Goal: Find contact information: Find contact information

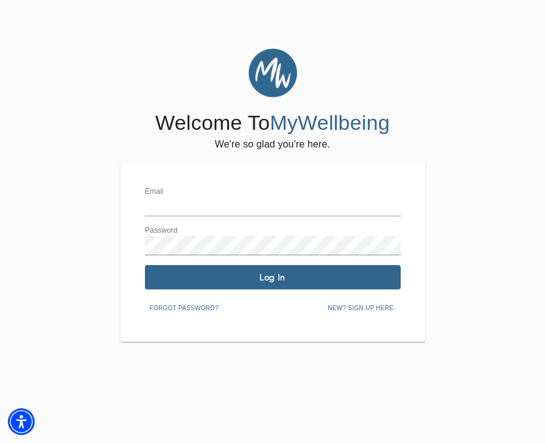
type input "[EMAIL_ADDRESS][DOMAIN_NAME]"
click at [265, 277] on span "Log In" at bounding box center [273, 278] width 246 height 12
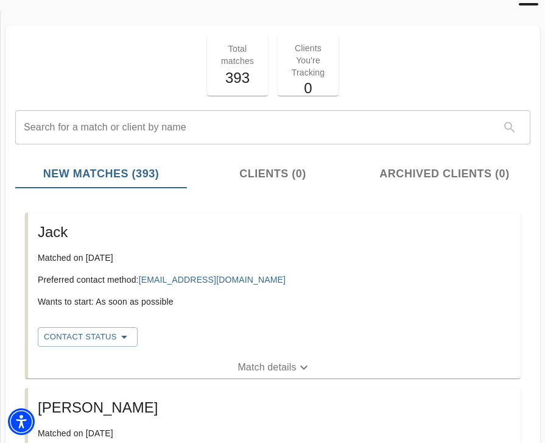
scroll to position [60, 0]
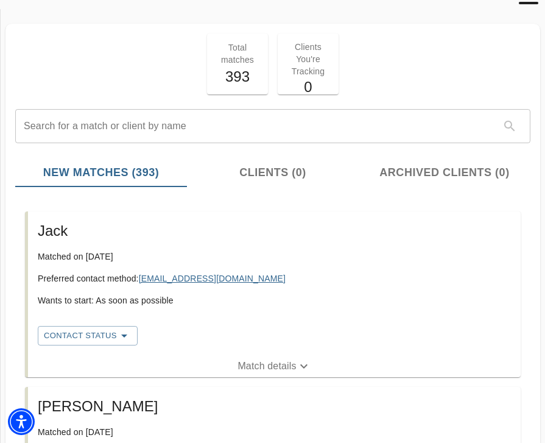
click at [178, 276] on link "[EMAIL_ADDRESS][DOMAIN_NAME]" at bounding box center [212, 278] width 147 height 10
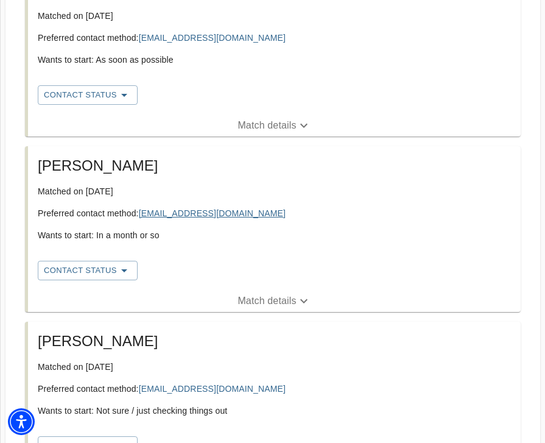
scroll to position [301, 0]
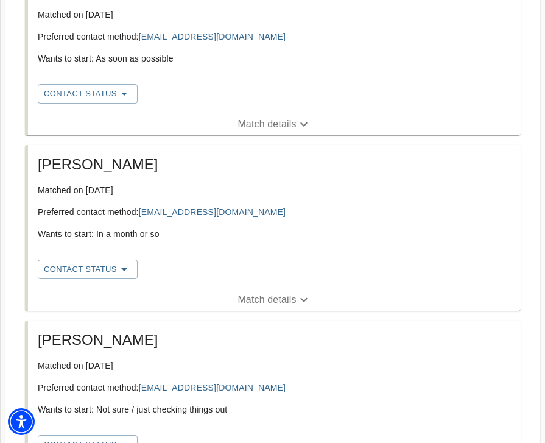
click at [176, 210] on link "[EMAIL_ADDRESS][DOMAIN_NAME]" at bounding box center [212, 212] width 147 height 10
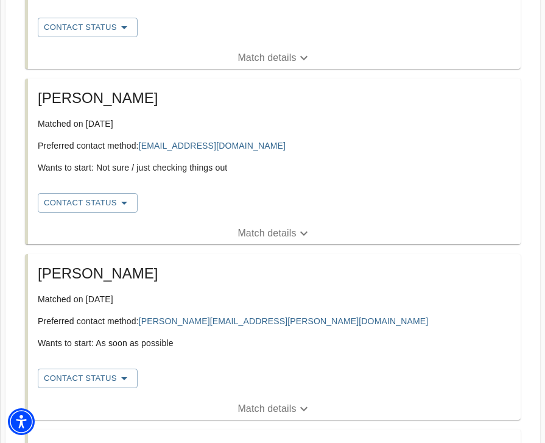
scroll to position [545, 0]
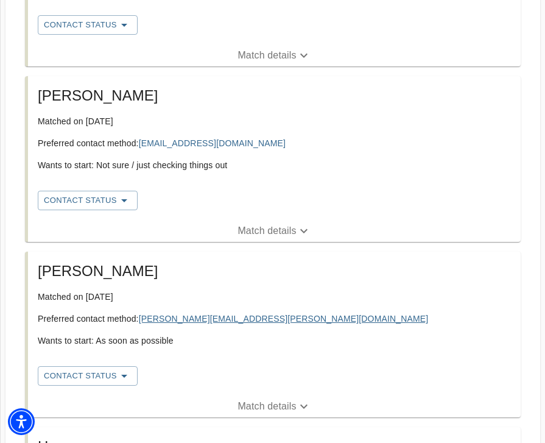
click at [186, 319] on link "[PERSON_NAME][EMAIL_ADDRESS][PERSON_NAME][DOMAIN_NAME]" at bounding box center [284, 319] width 290 height 10
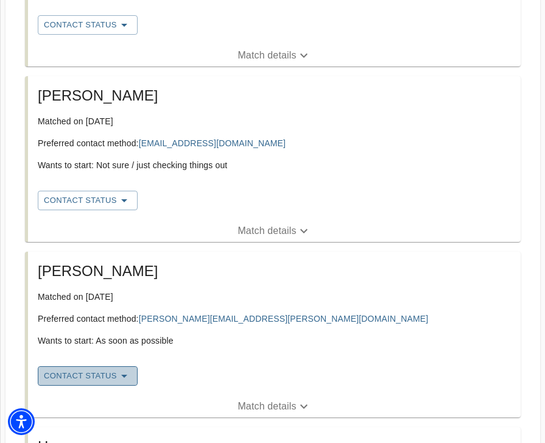
click at [114, 374] on span "Contact Status" at bounding box center [88, 375] width 88 height 15
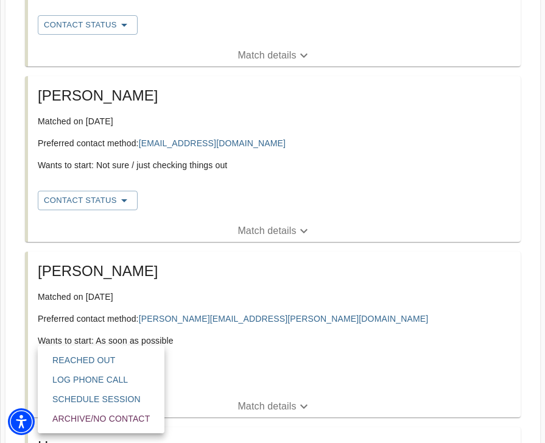
click at [253, 360] on div at bounding box center [272, 221] width 545 height 443
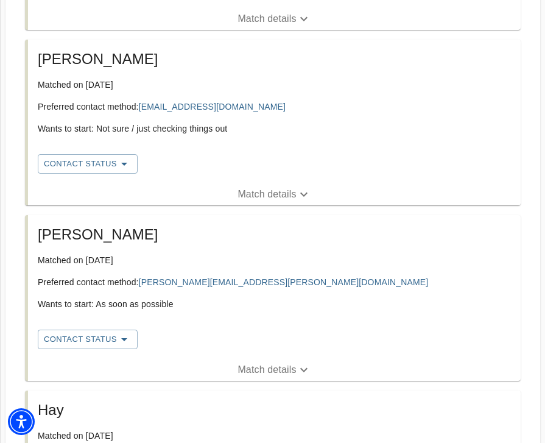
scroll to position [583, 0]
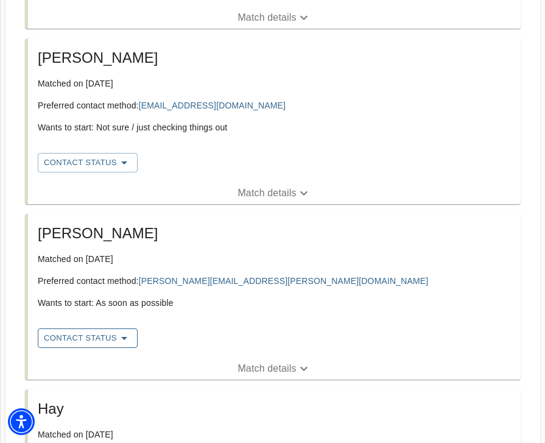
click at [123, 336] on icon "button" at bounding box center [124, 338] width 15 height 15
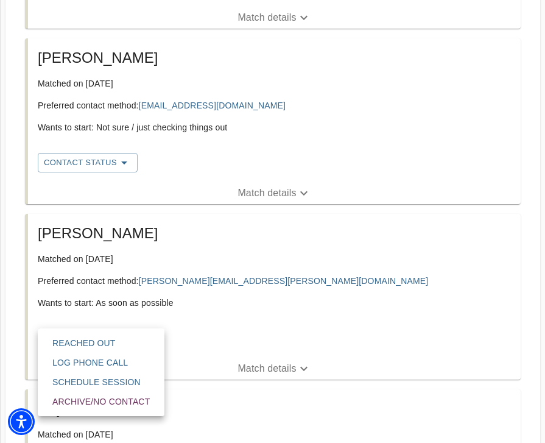
click at [253, 313] on div at bounding box center [272, 221] width 545 height 443
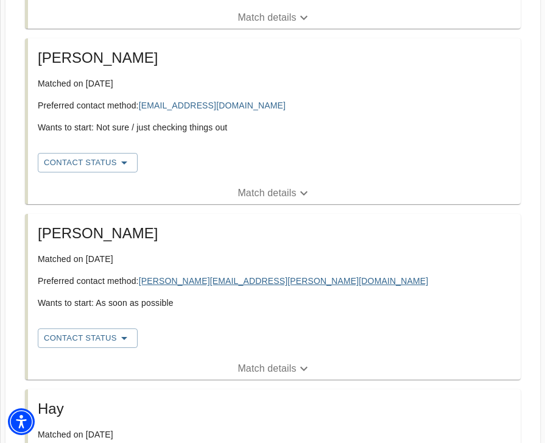
click at [231, 281] on link "[PERSON_NAME][EMAIL_ADDRESS][PERSON_NAME][DOMAIN_NAME]" at bounding box center [284, 281] width 290 height 10
click at [315, 405] on h5 "Hay" at bounding box center [274, 408] width 473 height 19
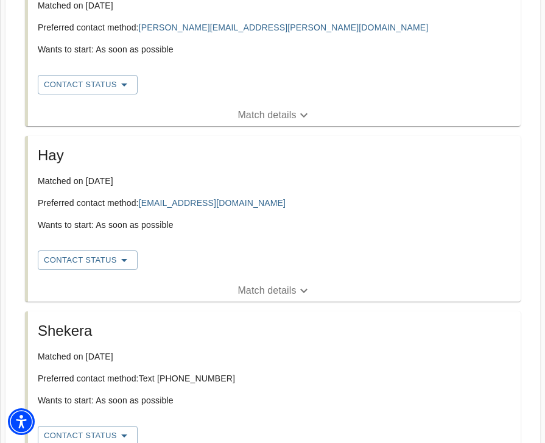
scroll to position [838, 0]
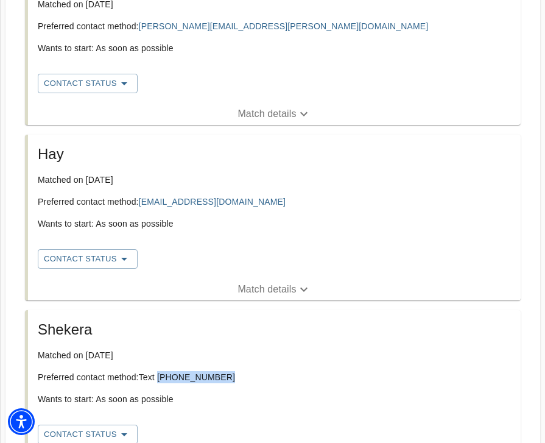
drag, startPoint x: 219, startPoint y: 373, endPoint x: 159, endPoint y: 370, distance: 59.8
click at [159, 371] on p "Preferred contact method: Text [PHONE_NUMBER]" at bounding box center [274, 377] width 473 height 12
copy p "[PHONE_NUMBER]"
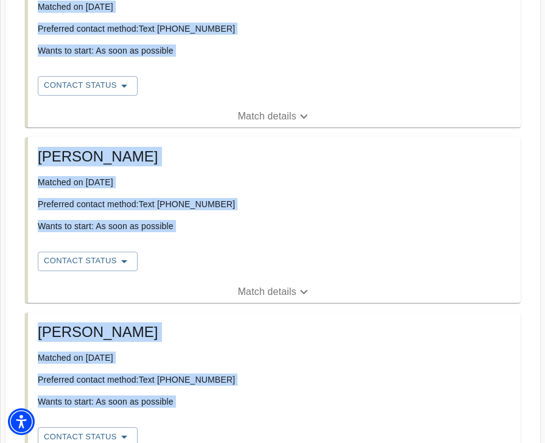
scroll to position [2275, 0]
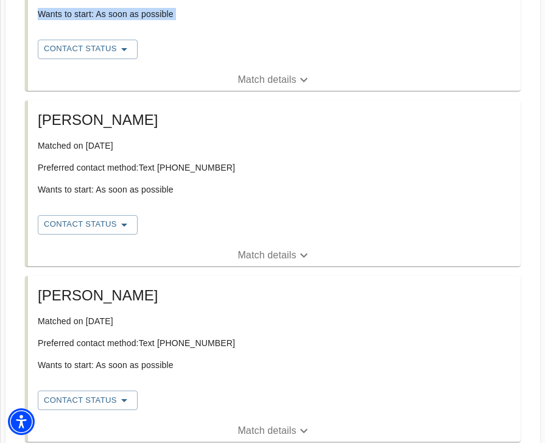
drag, startPoint x: 35, startPoint y: 116, endPoint x: 147, endPoint y: 85, distance: 115.7
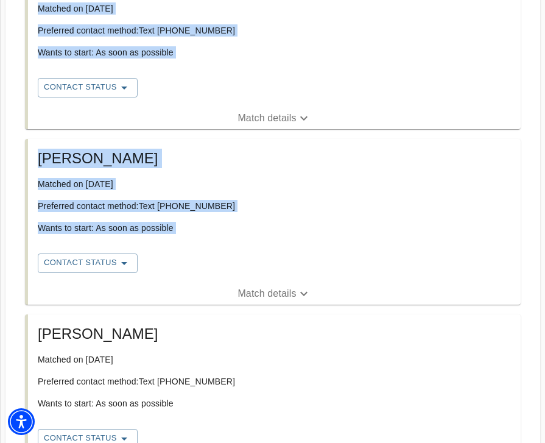
scroll to position [2032, 0]
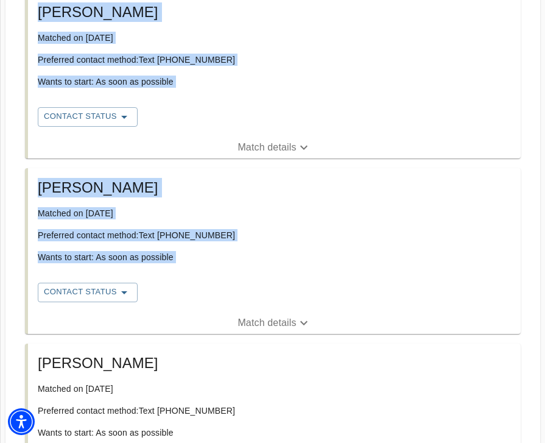
click at [140, 135] on div "Monet Matched on [DATE] Preferred contact method: Text [PHONE_NUMBER] Wants to …" at bounding box center [274, 65] width 493 height 144
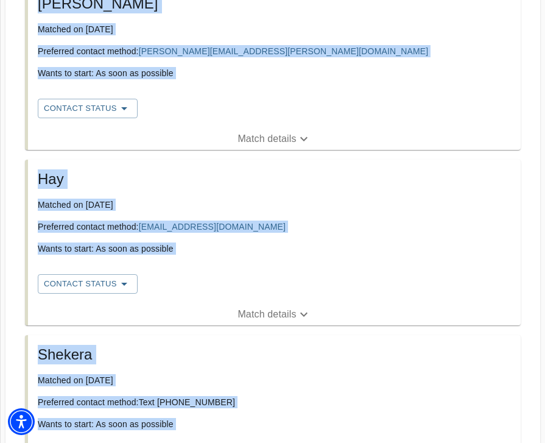
scroll to position [805, 0]
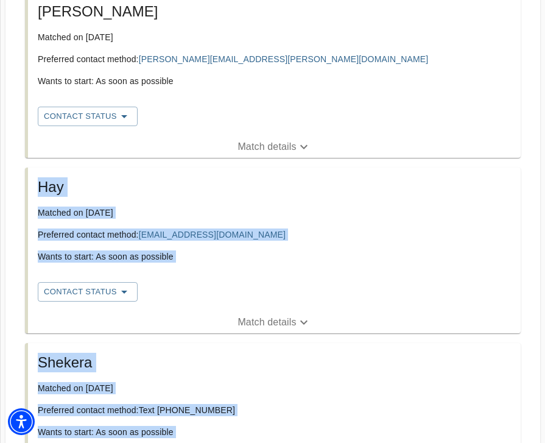
drag, startPoint x: 42, startPoint y: 100, endPoint x: 41, endPoint y: 156, distance: 56.6
copy ul "Hay Matched on [DATE] Preferred contact method: [EMAIL_ADDRESS][DOMAIN_NAME] Wa…"
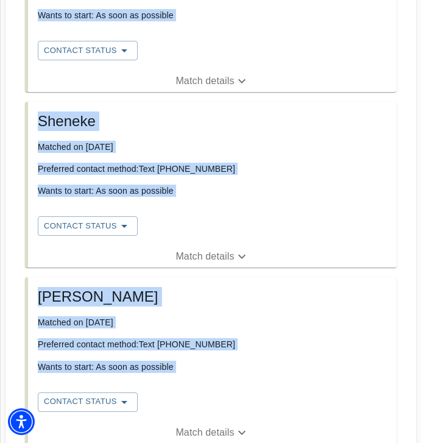
scroll to position [1254, 0]
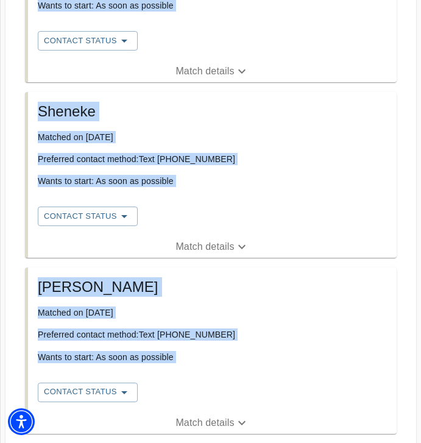
drag, startPoint x: 217, startPoint y: 322, endPoint x: 169, endPoint y: 321, distance: 48.7
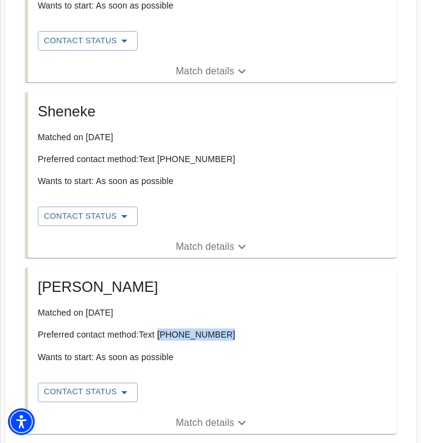
drag, startPoint x: 160, startPoint y: 323, endPoint x: 216, endPoint y: 319, distance: 56.8
click at [218, 328] on p "Preferred contact method: Text [PHONE_NUMBER]" at bounding box center [212, 334] width 349 height 12
copy p "[PHONE_NUMBER]"
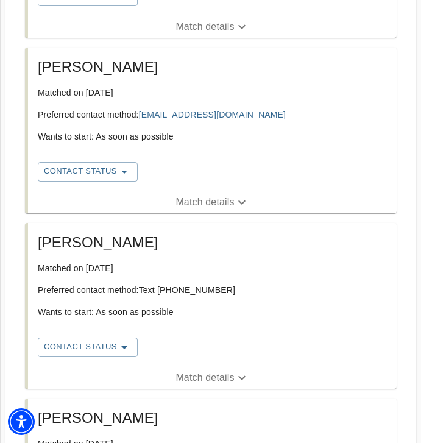
scroll to position [1823, 0]
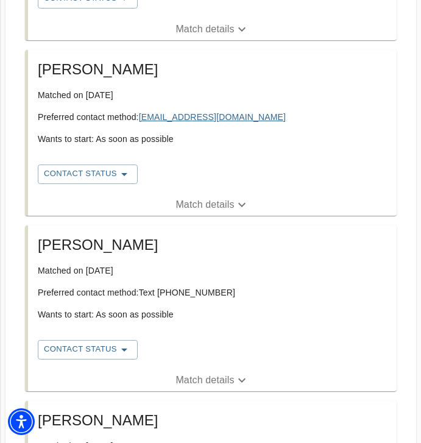
click at [185, 112] on link "[EMAIL_ADDRESS][DOMAIN_NAME]" at bounding box center [212, 117] width 147 height 10
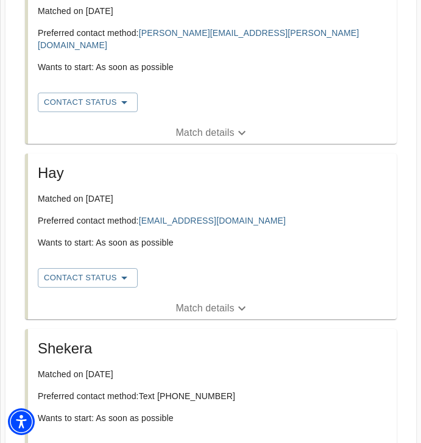
scroll to position [872, 0]
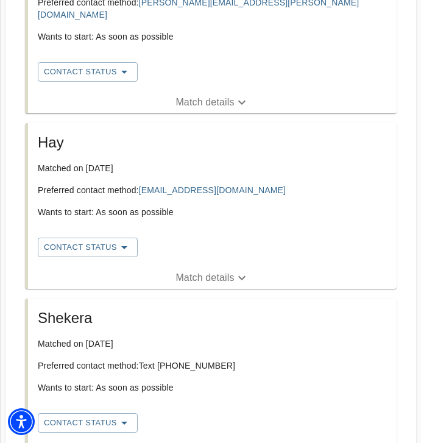
click at [202, 270] on p "Match details" at bounding box center [204, 277] width 58 height 15
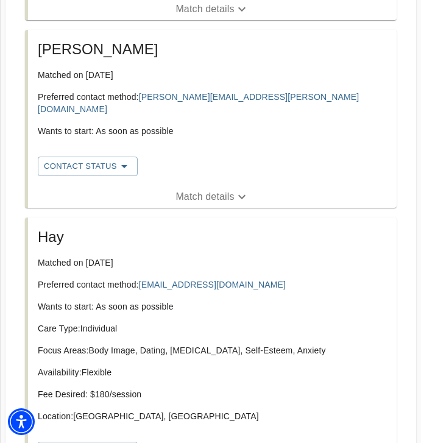
scroll to position [781, 0]
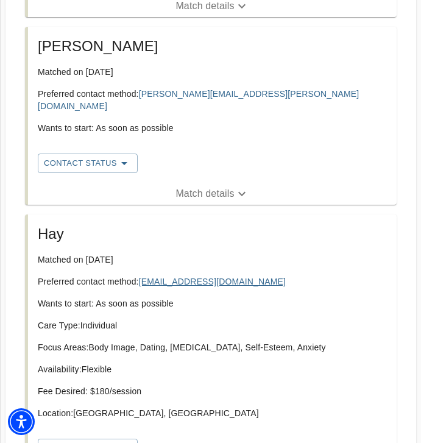
click at [173, 276] on link "[EMAIL_ADDRESS][DOMAIN_NAME]" at bounding box center [212, 281] width 147 height 10
